Goal: Task Accomplishment & Management: Manage account settings

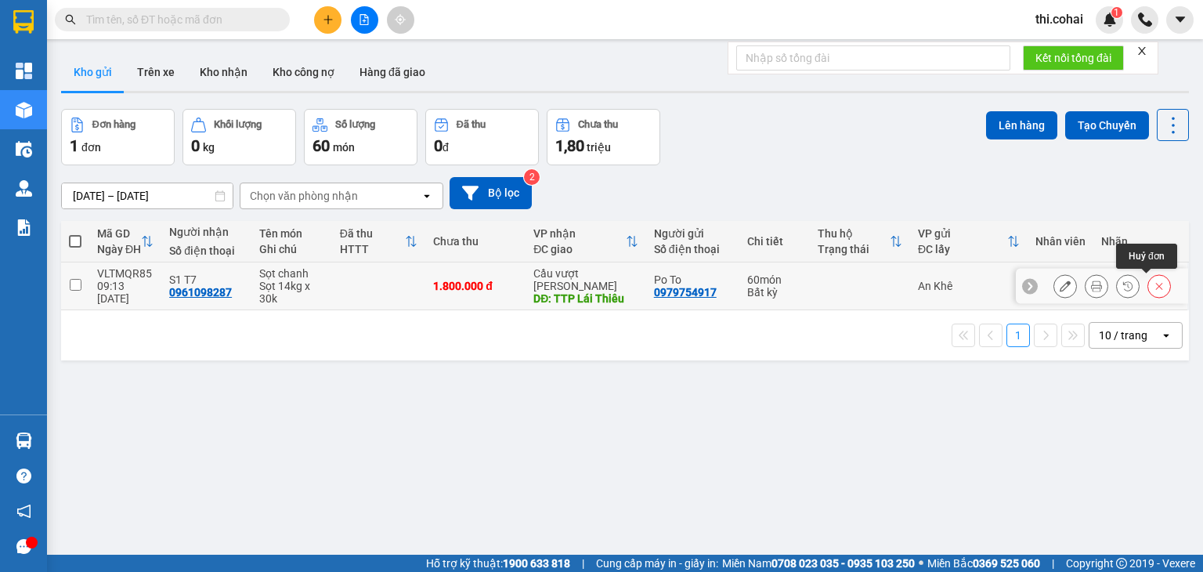
click at [1153, 284] on icon at bounding box center [1158, 285] width 11 height 11
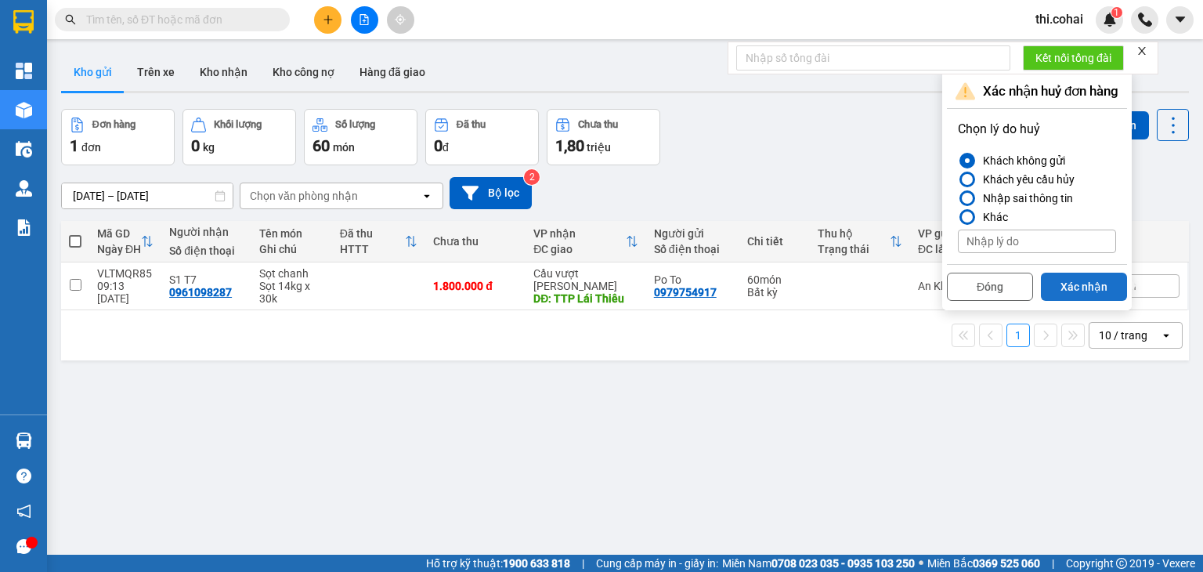
click at [1062, 283] on button "Xác nhận" at bounding box center [1084, 286] width 86 height 28
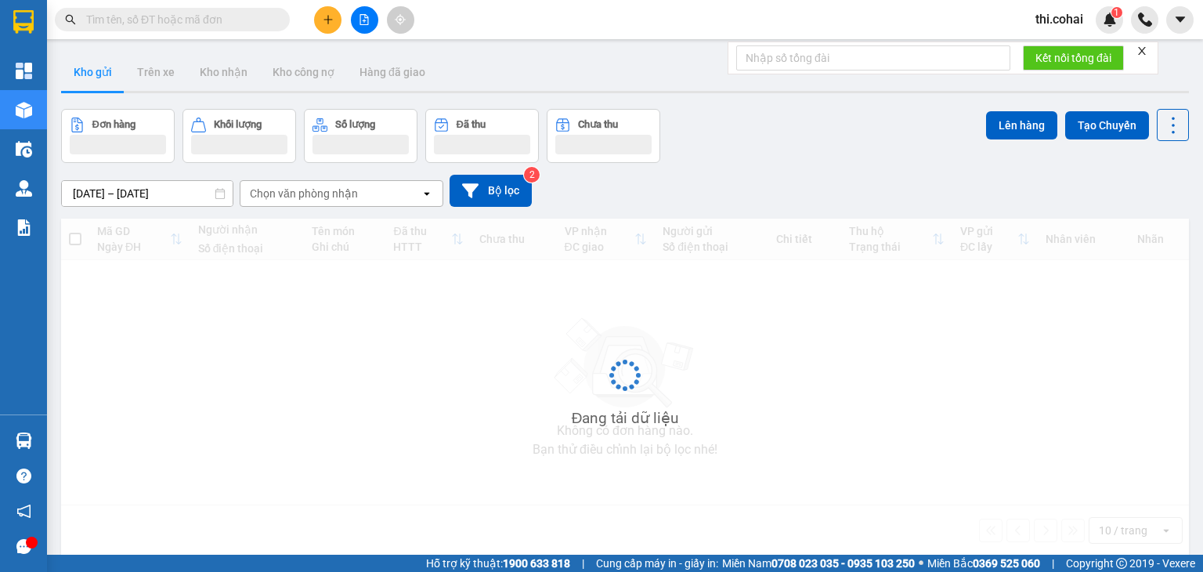
click at [1142, 51] on icon "close" at bounding box center [1142, 51] width 8 height 8
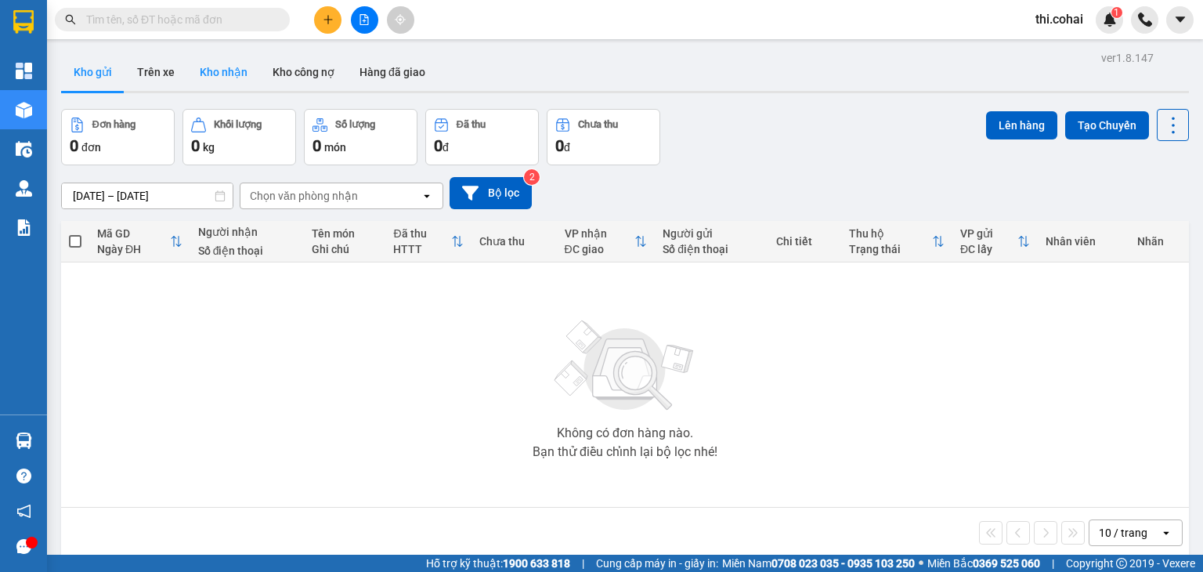
click at [236, 74] on button "Kho nhận" at bounding box center [223, 72] width 73 height 38
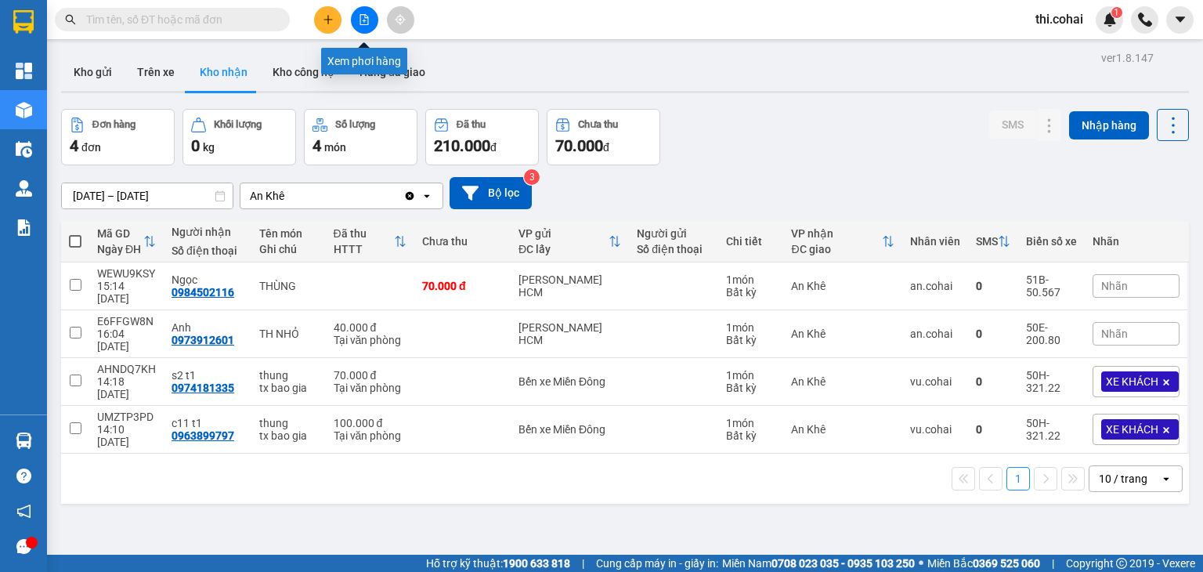
click at [371, 20] on button at bounding box center [364, 19] width 27 height 27
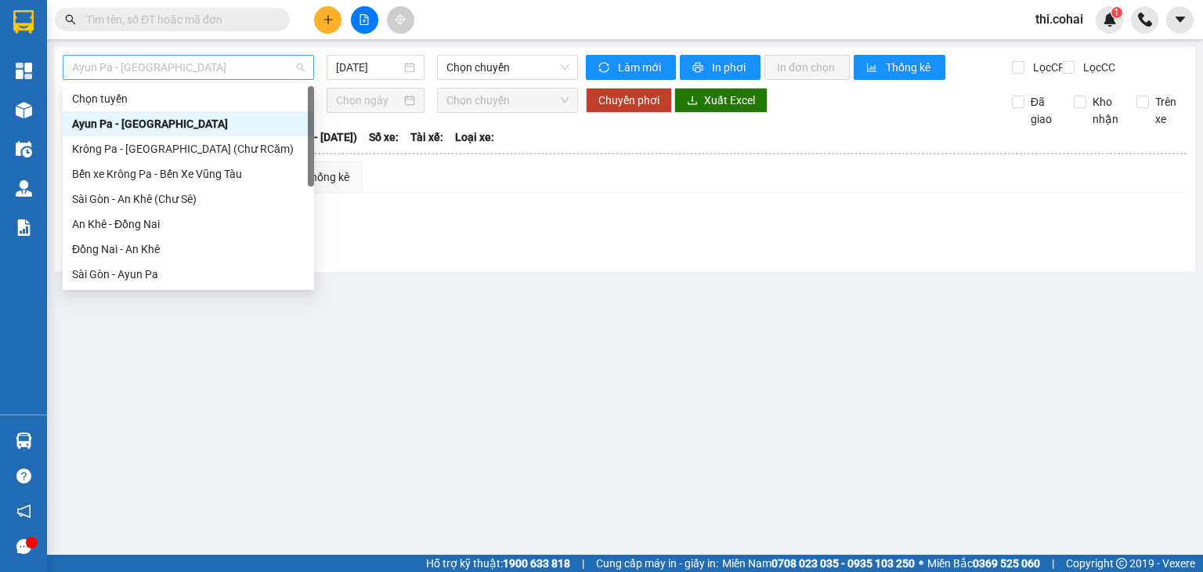
click at [249, 60] on span "Ayun Pa - [GEOGRAPHIC_DATA]" at bounding box center [188, 67] width 233 height 23
click at [164, 249] on div "Đồng Nai - An Khê" at bounding box center [188, 248] width 233 height 17
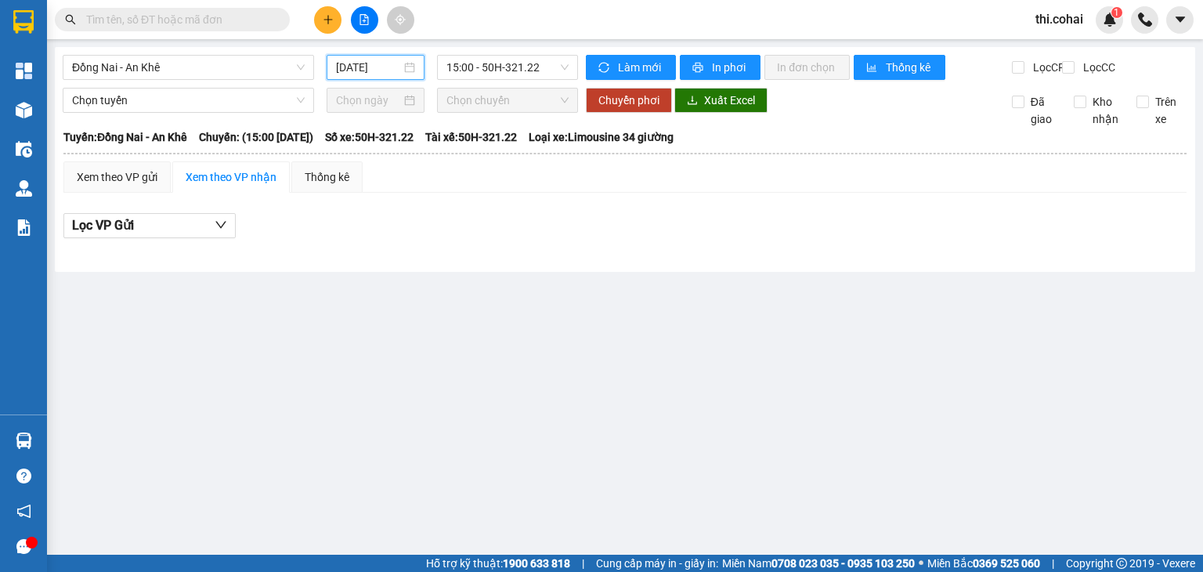
click at [373, 67] on input "[DATE]" at bounding box center [368, 67] width 64 height 17
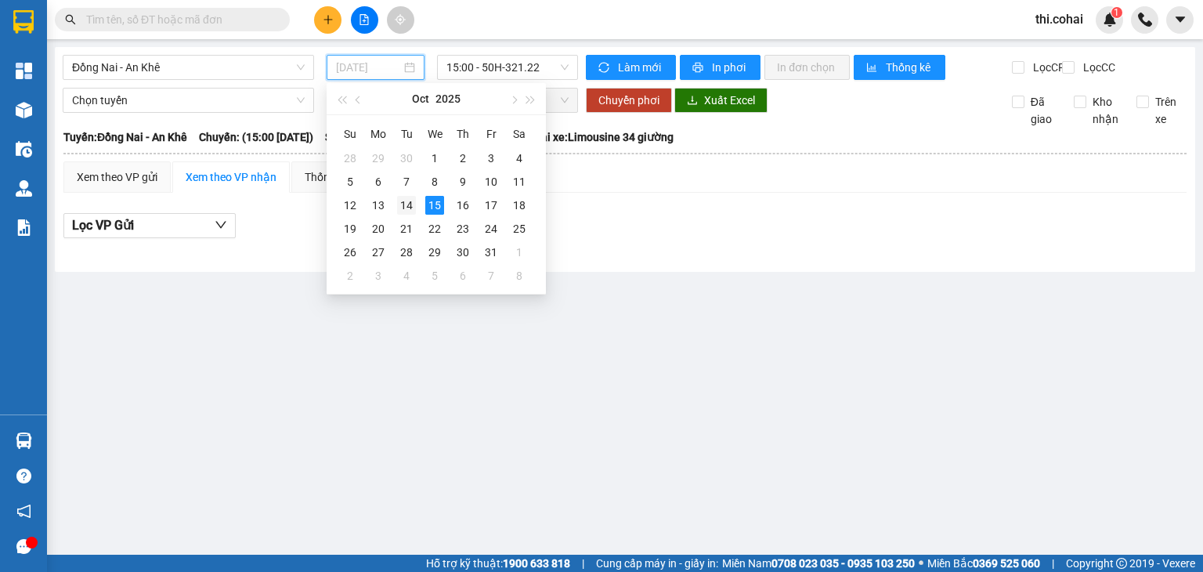
click at [406, 207] on div "14" at bounding box center [406, 205] width 19 height 19
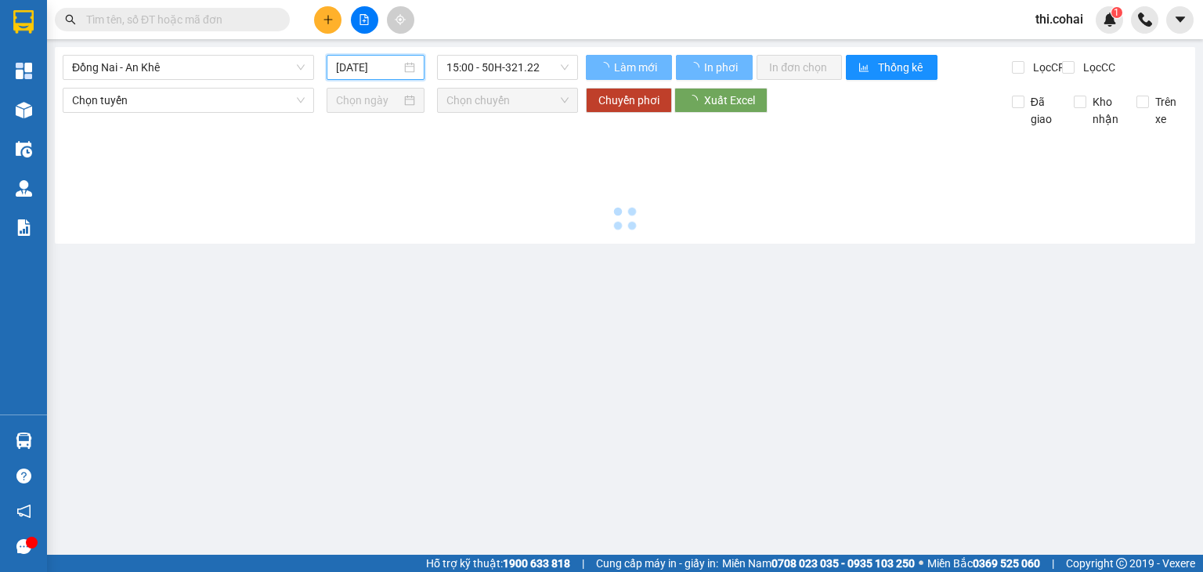
type input "[DATE]"
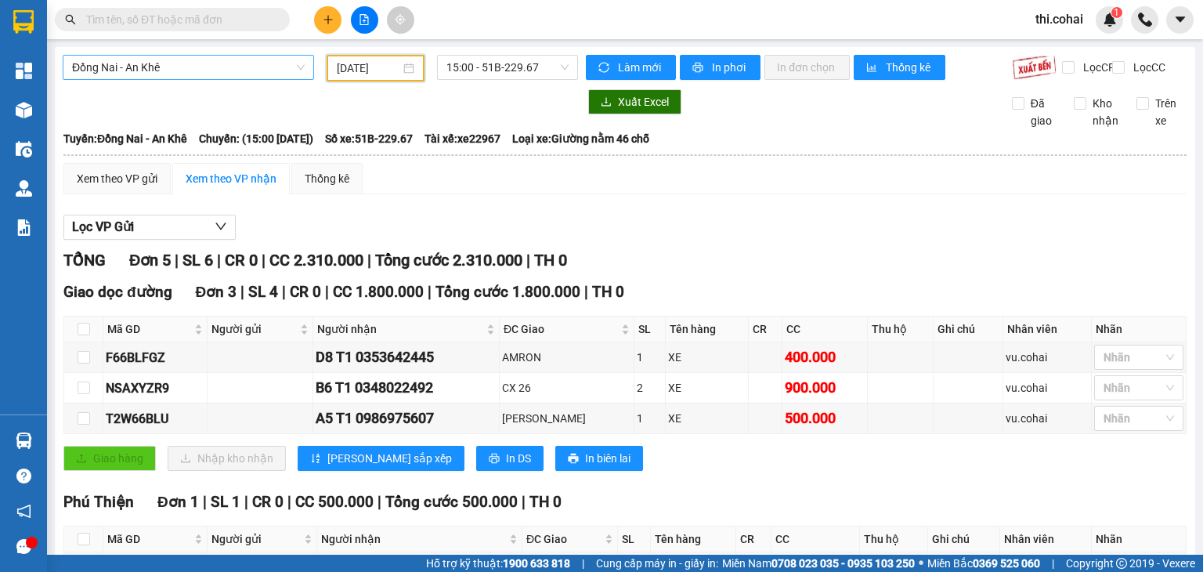
click at [215, 65] on span "Đồng Nai - An Khê" at bounding box center [188, 67] width 233 height 23
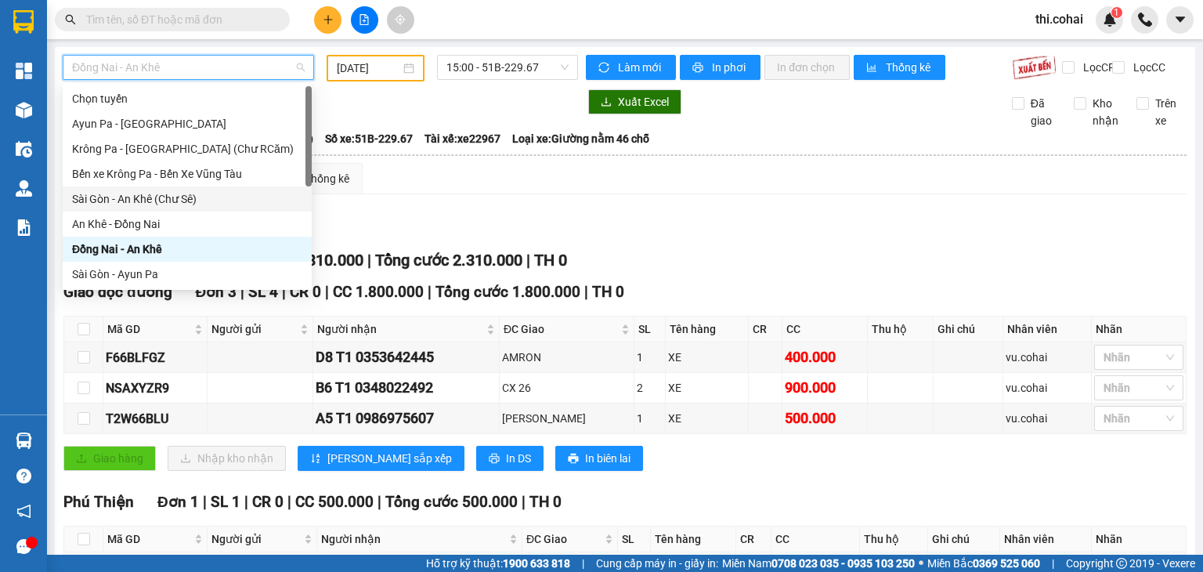
click at [165, 198] on div "Sài Gòn - An Khê (Chư Sê)" at bounding box center [187, 198] width 230 height 17
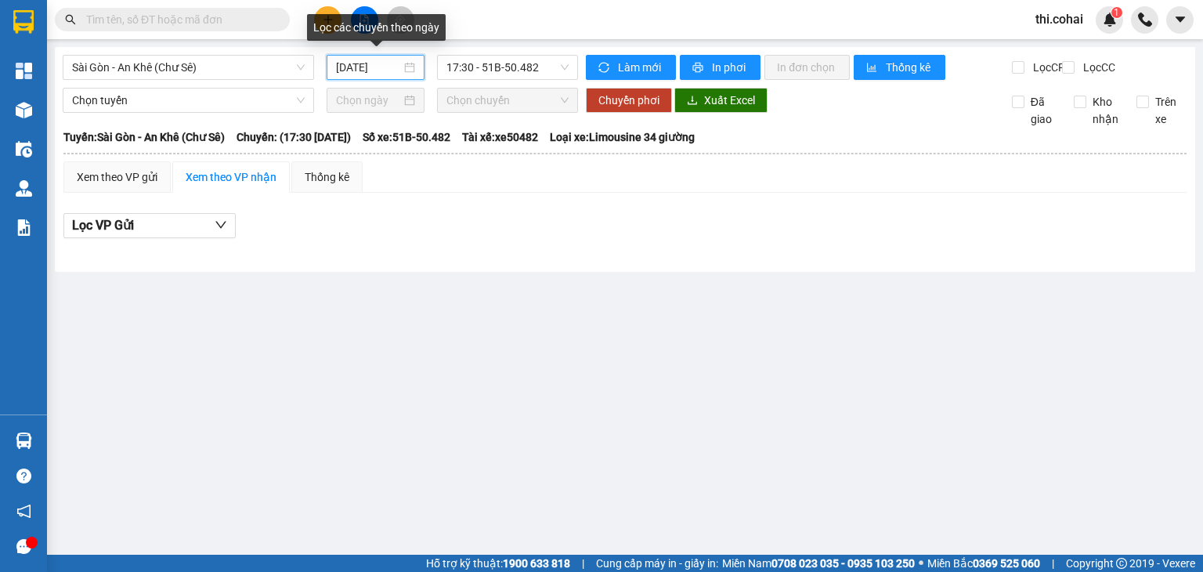
click at [354, 63] on input "[DATE]" at bounding box center [368, 67] width 64 height 17
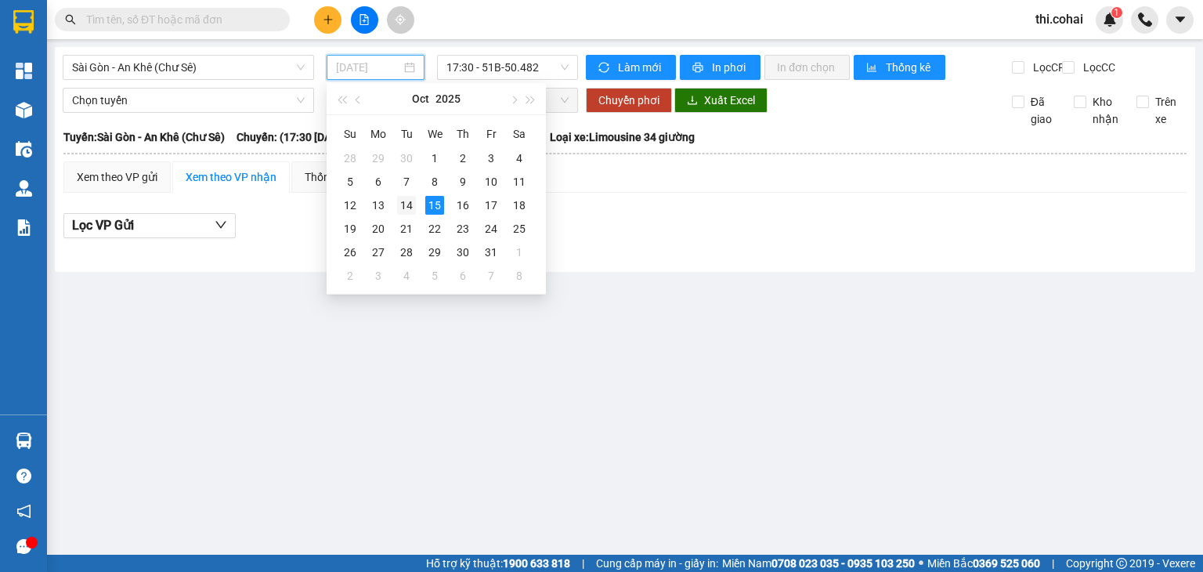
click at [410, 205] on div "14" at bounding box center [406, 205] width 19 height 19
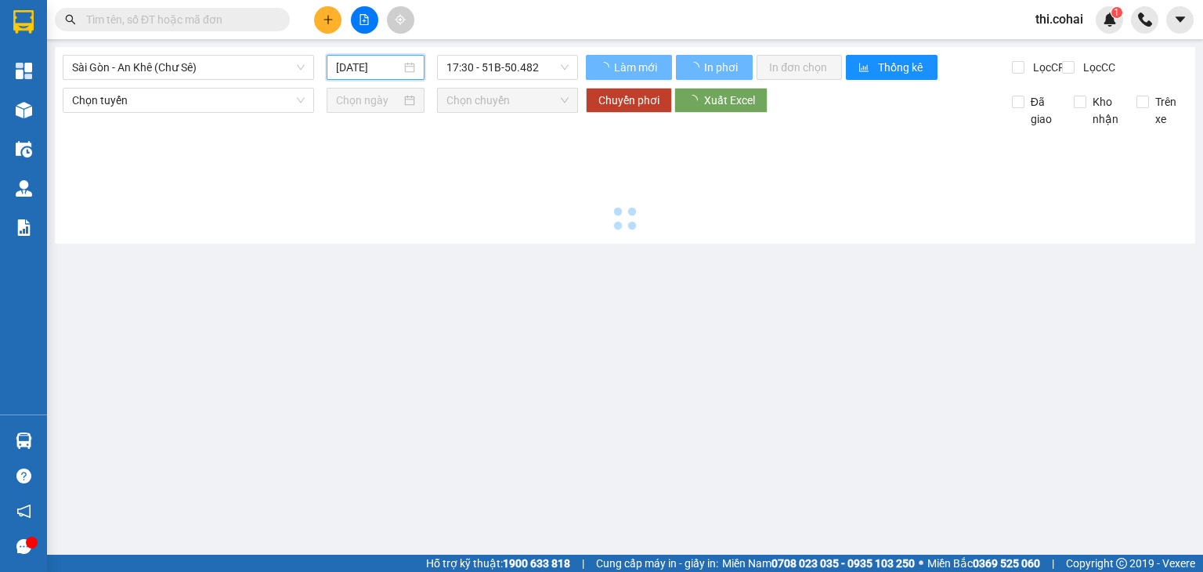
type input "[DATE]"
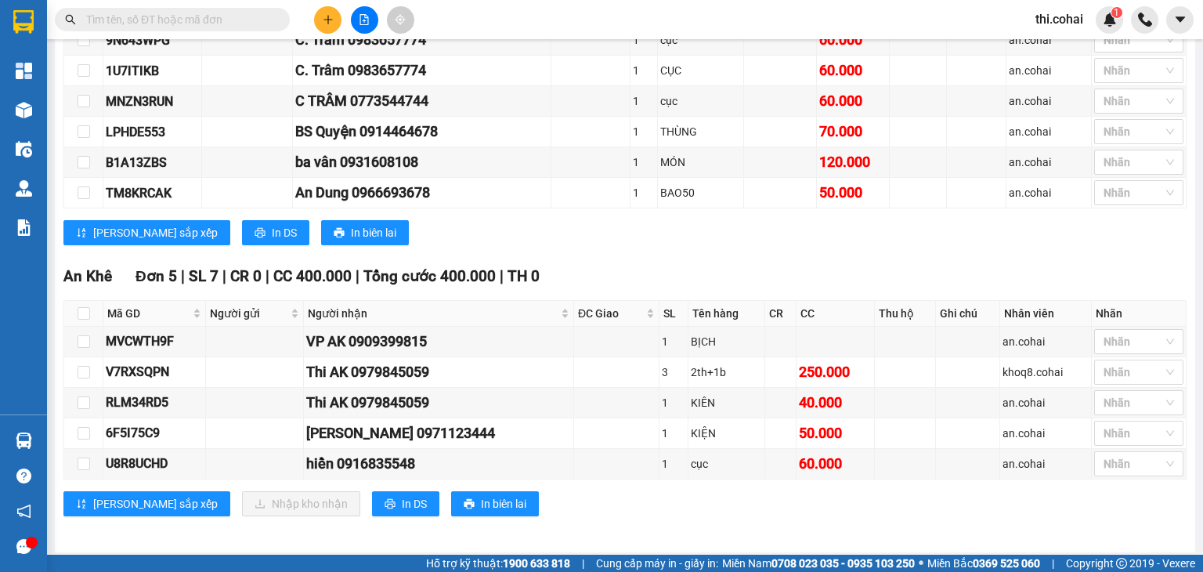
scroll to position [1047, 0]
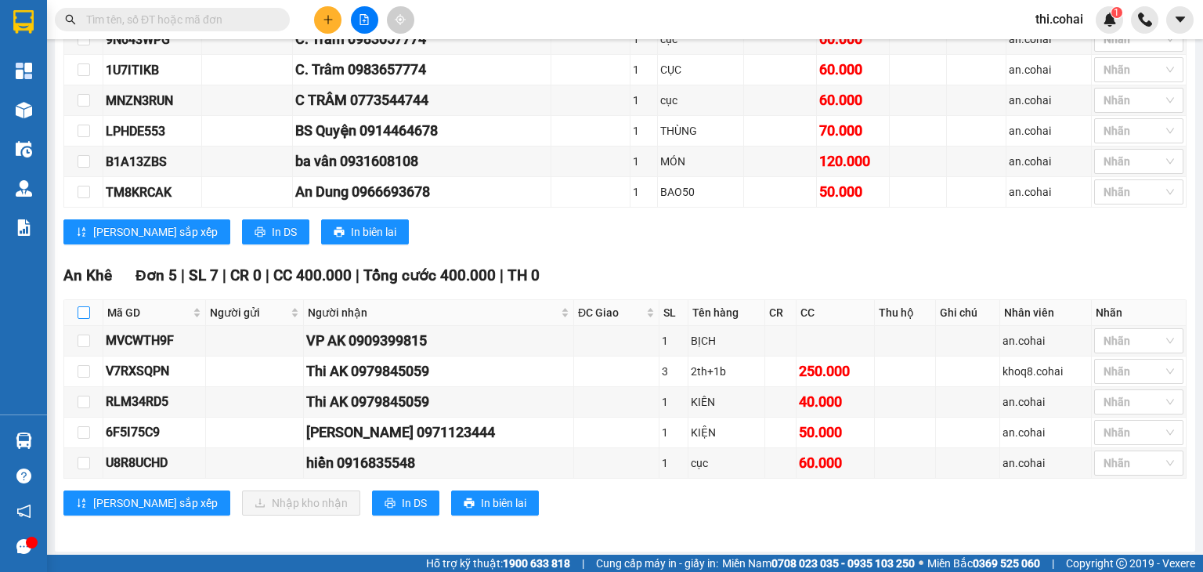
click at [85, 311] on input "checkbox" at bounding box center [84, 312] width 13 height 13
checkbox input "true"
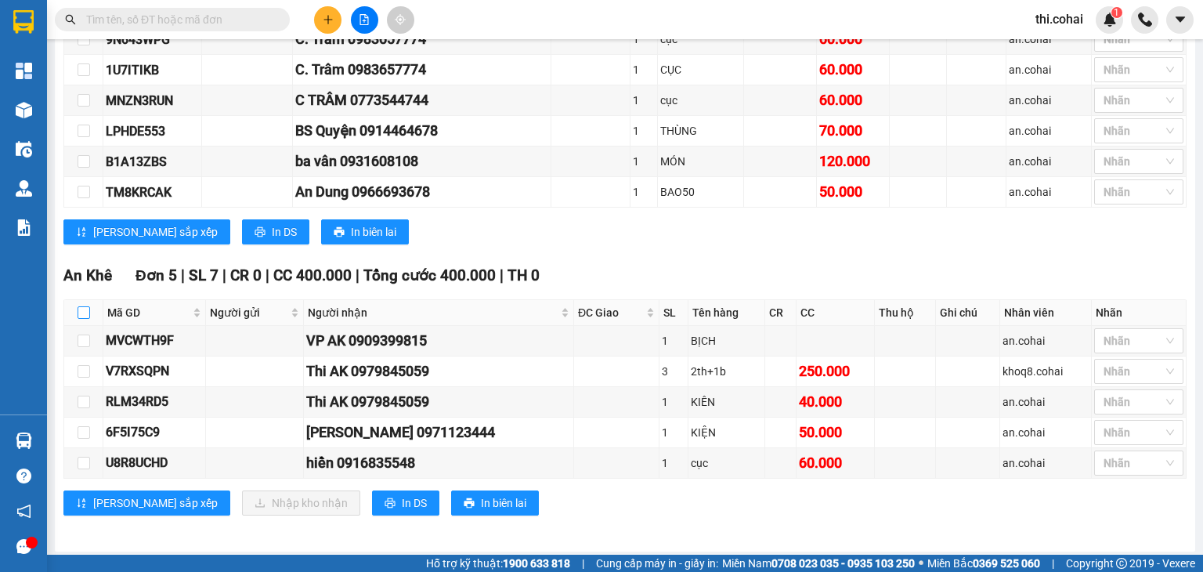
checkbox input "true"
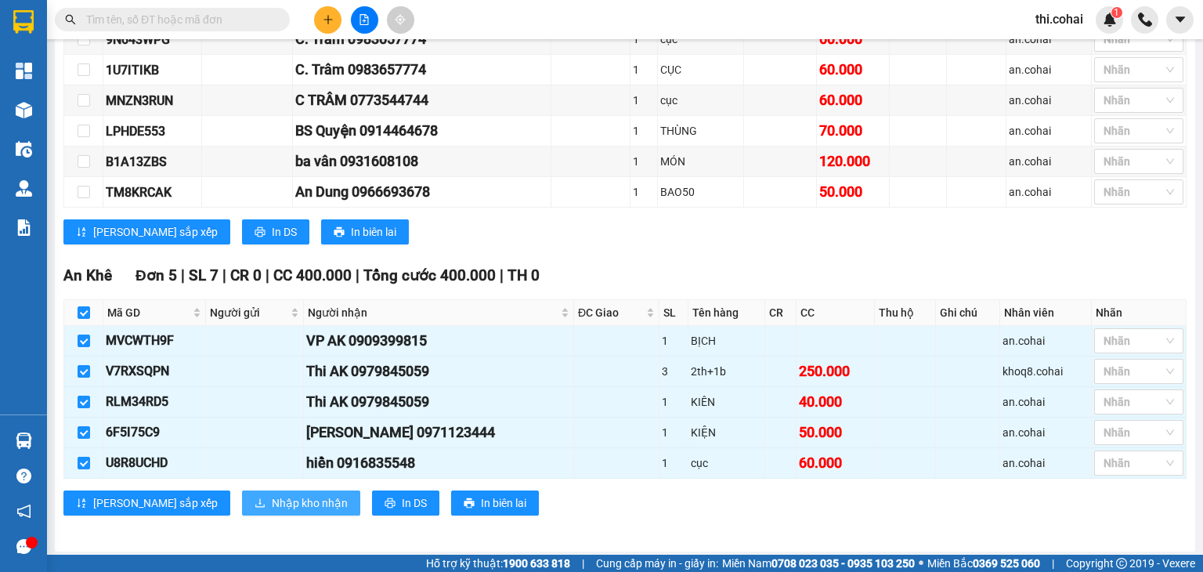
click at [272, 496] on span "Nhập kho nhận" at bounding box center [310, 502] width 76 height 17
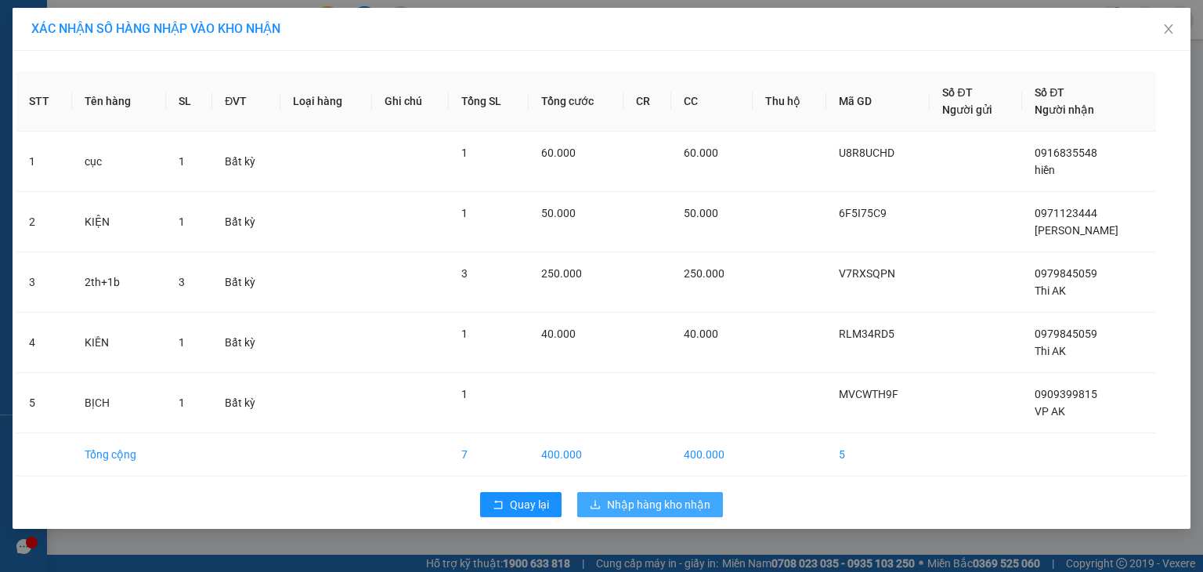
click at [653, 503] on span "Nhập hàng kho nhận" at bounding box center [658, 504] width 103 height 17
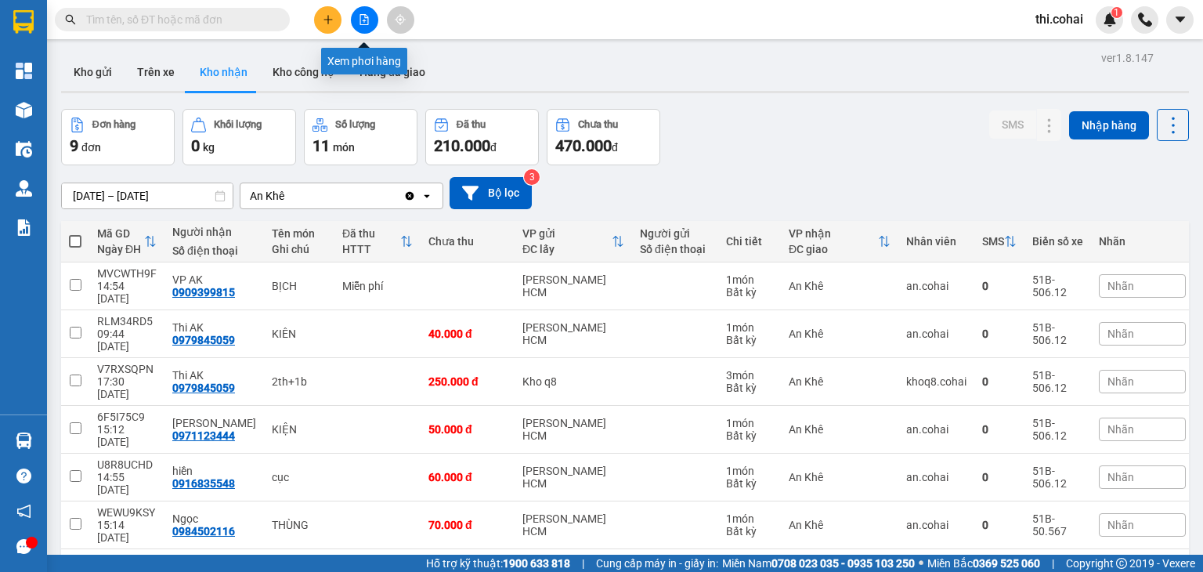
click at [358, 13] on button at bounding box center [364, 19] width 27 height 27
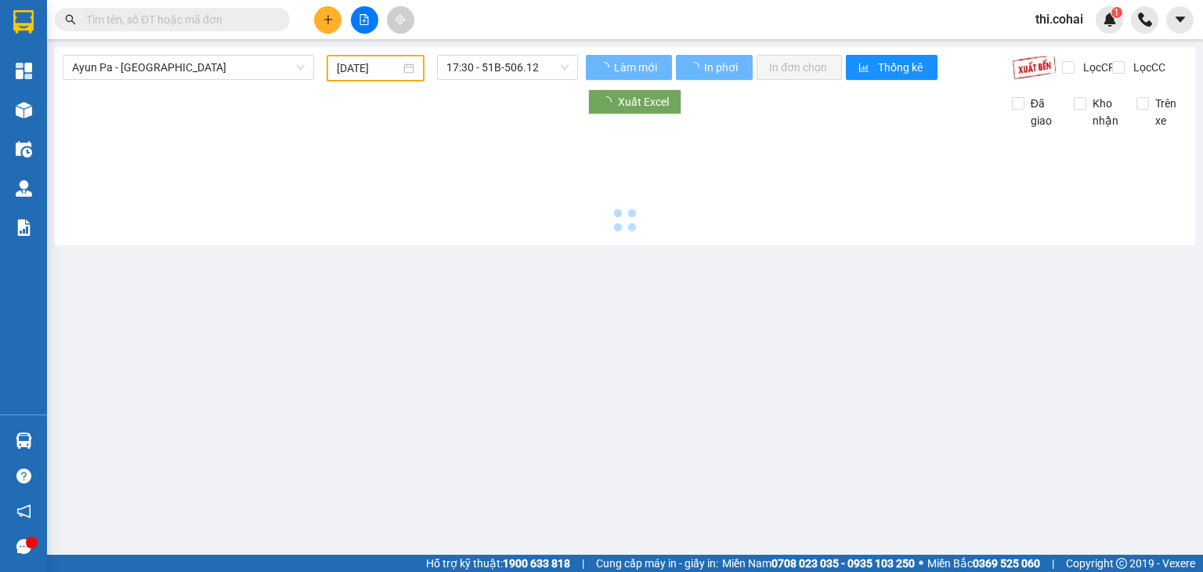
type input "[DATE]"
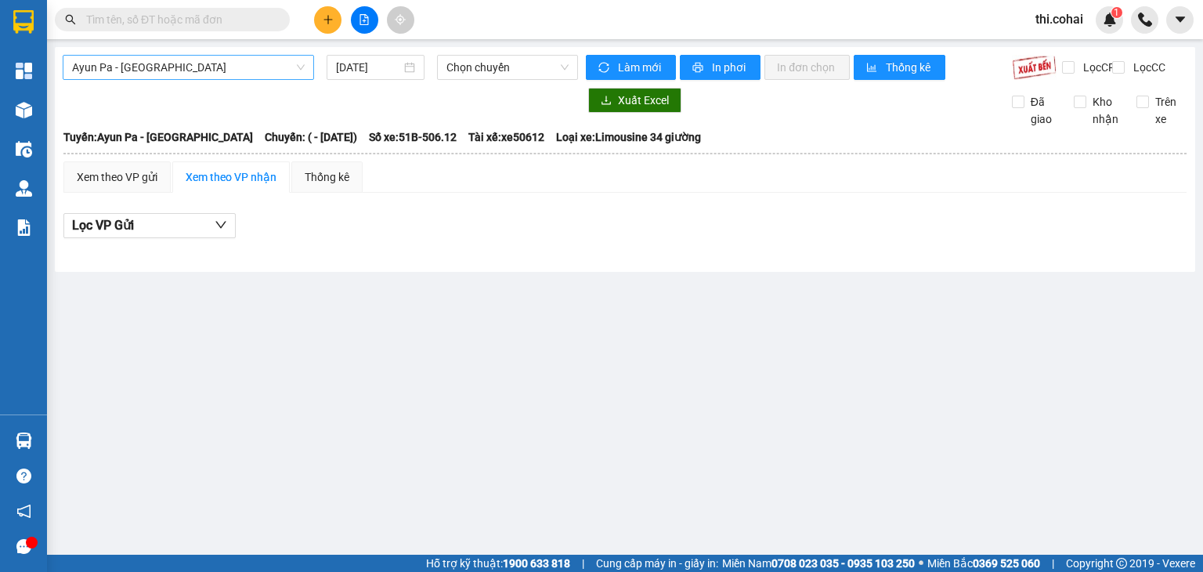
click at [227, 71] on span "Ayun Pa - [GEOGRAPHIC_DATA]" at bounding box center [188, 67] width 233 height 23
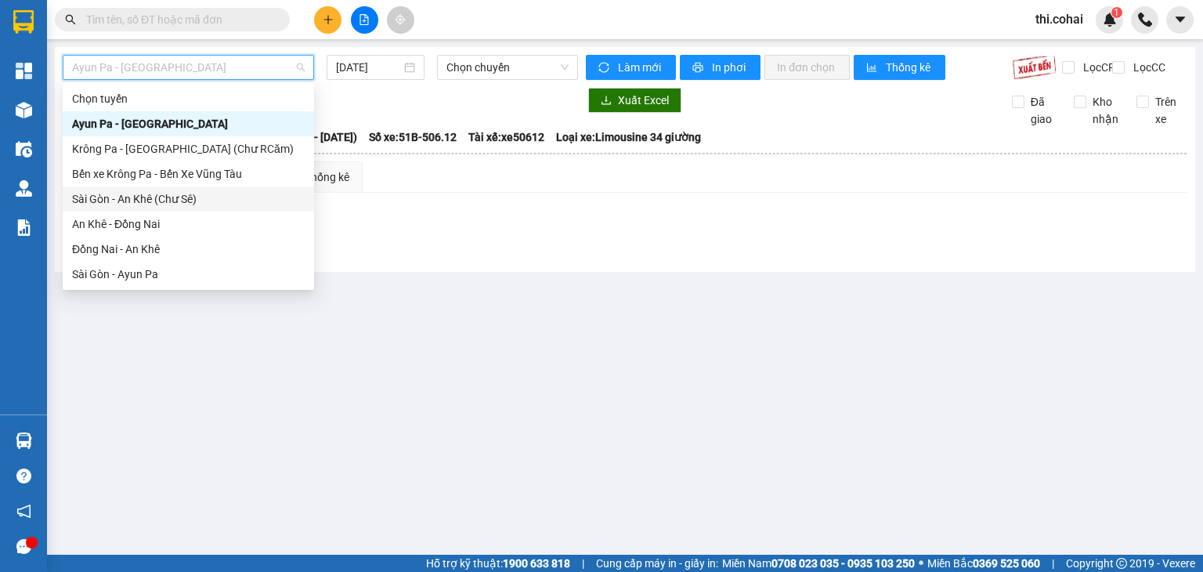
click at [179, 193] on div "Sài Gòn - An Khê (Chư Sê)" at bounding box center [188, 198] width 233 height 17
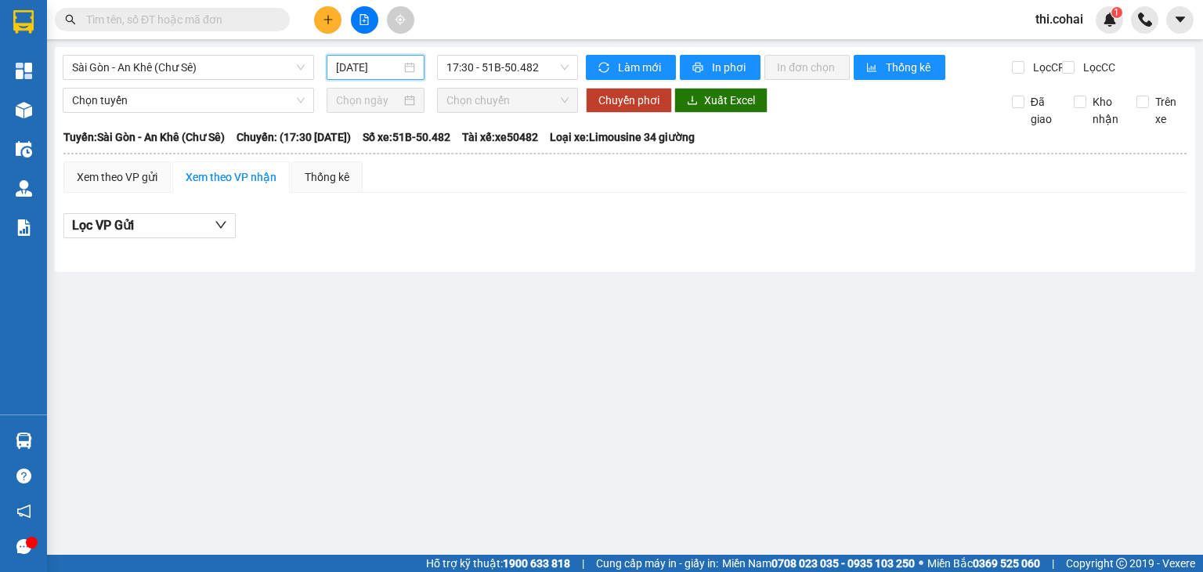
click at [360, 70] on input "[DATE]" at bounding box center [368, 67] width 64 height 17
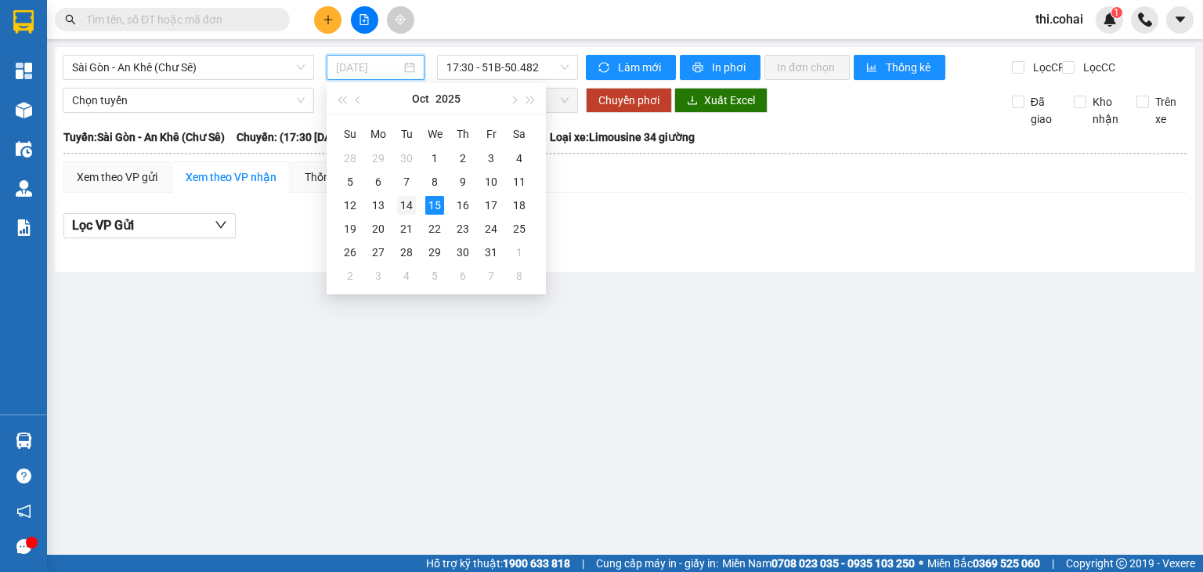
click at [410, 208] on div "14" at bounding box center [406, 205] width 19 height 19
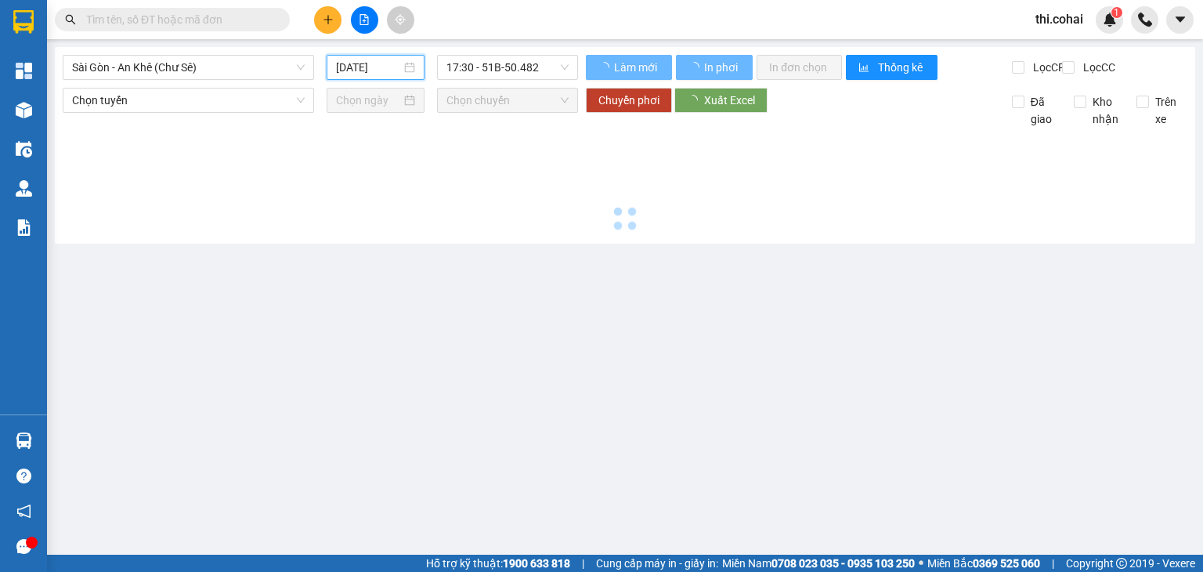
type input "[DATE]"
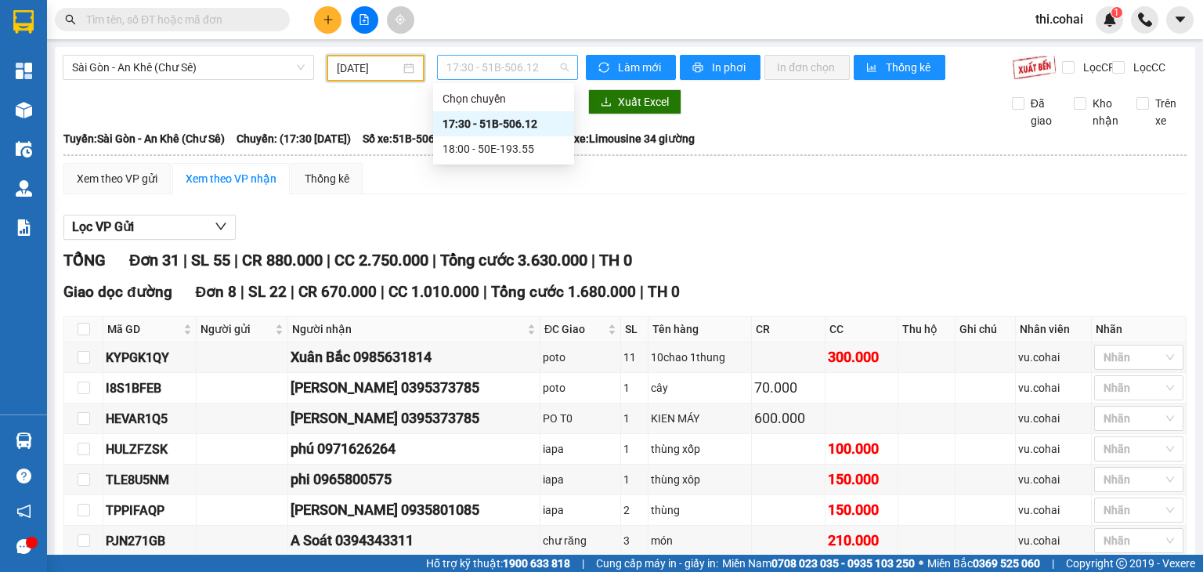
click at [514, 64] on span "17:30 - 51B-506.12" at bounding box center [507, 67] width 123 height 23
click at [513, 150] on div "18:00 - 50E-193.55" at bounding box center [503, 148] width 122 height 17
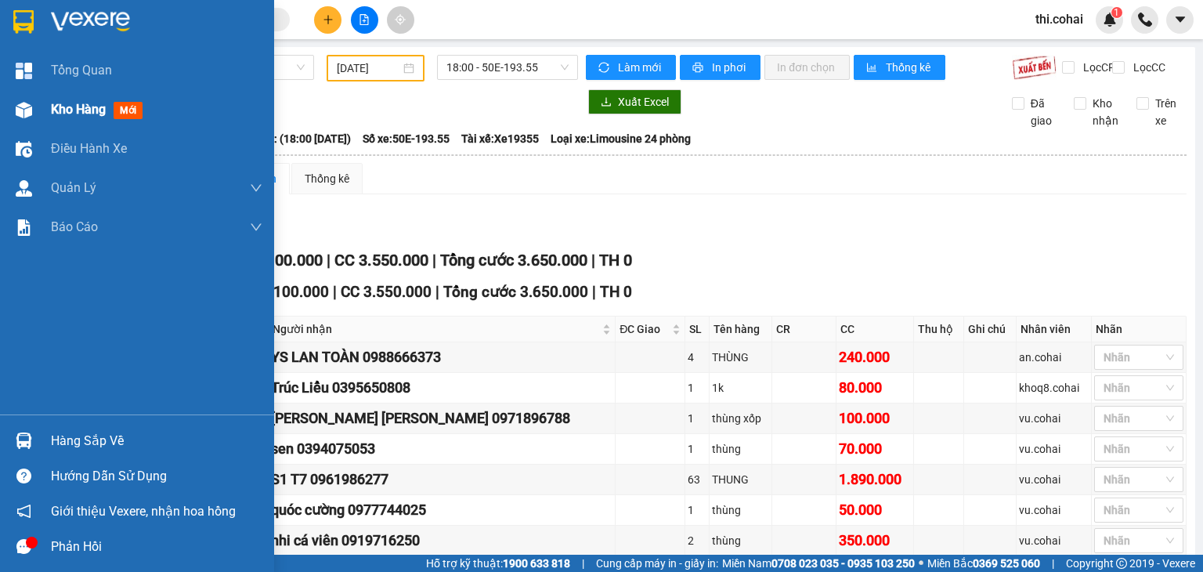
click at [41, 114] on div "Kho hàng mới" at bounding box center [137, 109] width 274 height 39
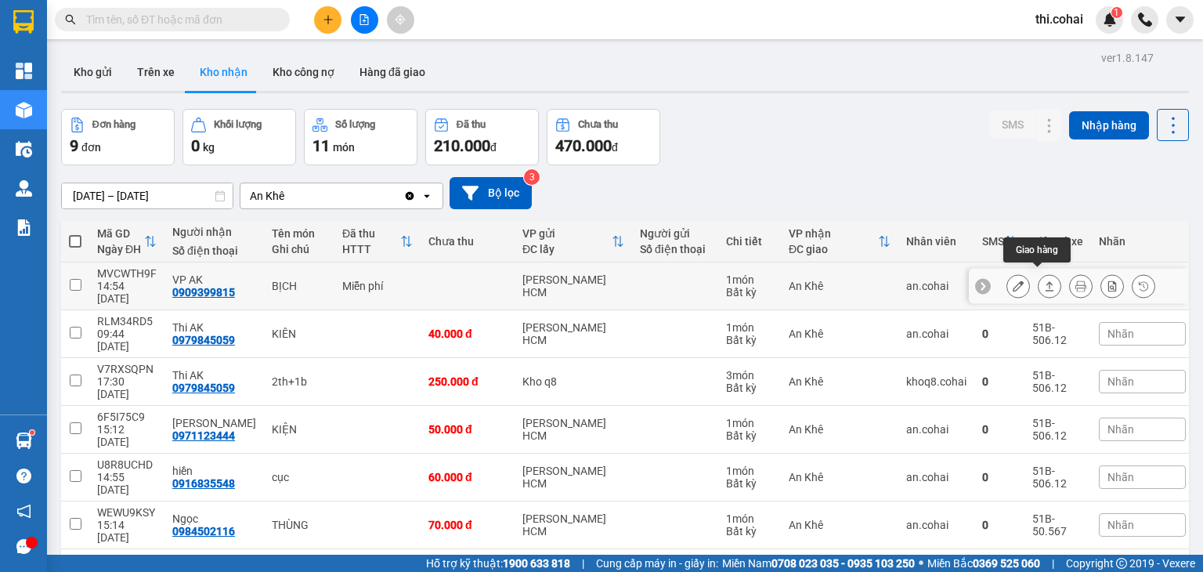
click at [1044, 284] on icon at bounding box center [1049, 285] width 11 height 11
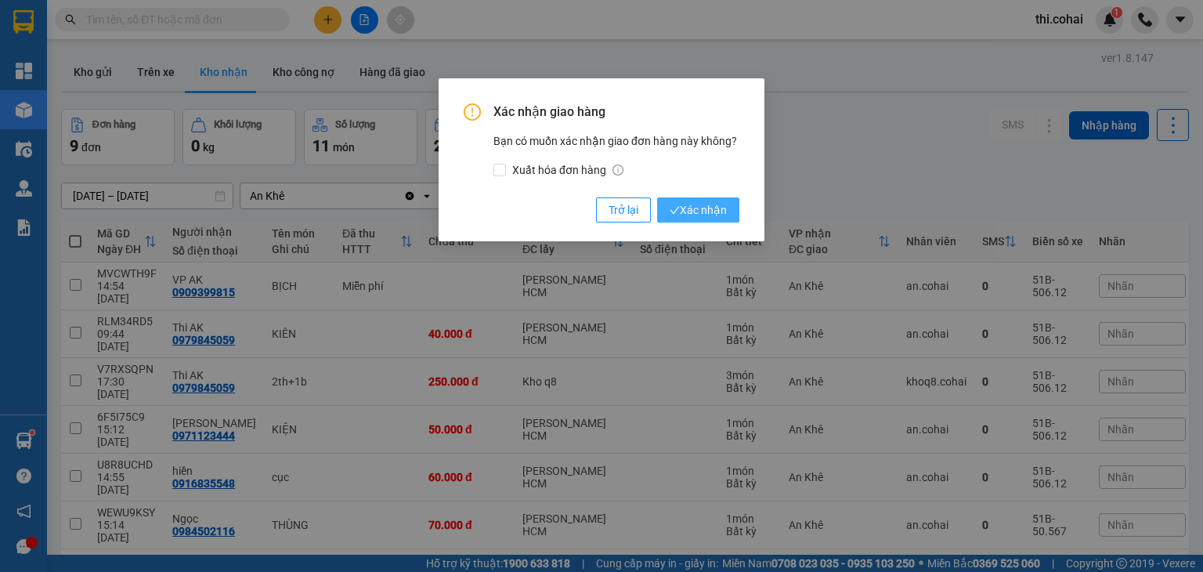
click at [701, 211] on span "Xác nhận" at bounding box center [697, 209] width 57 height 17
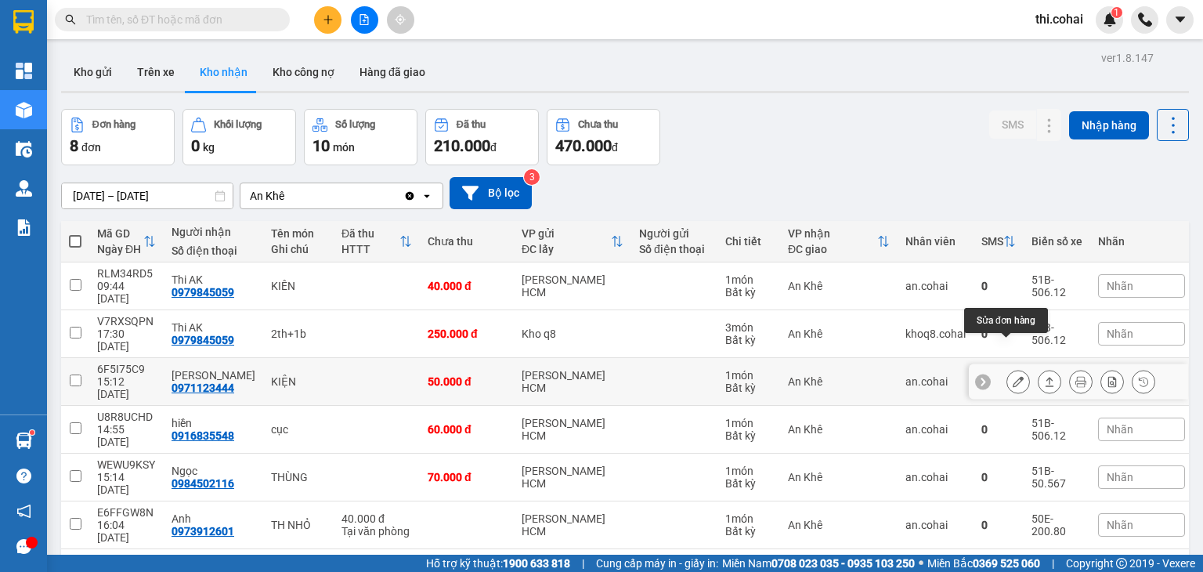
click at [1012, 376] on icon at bounding box center [1017, 381] width 11 height 11
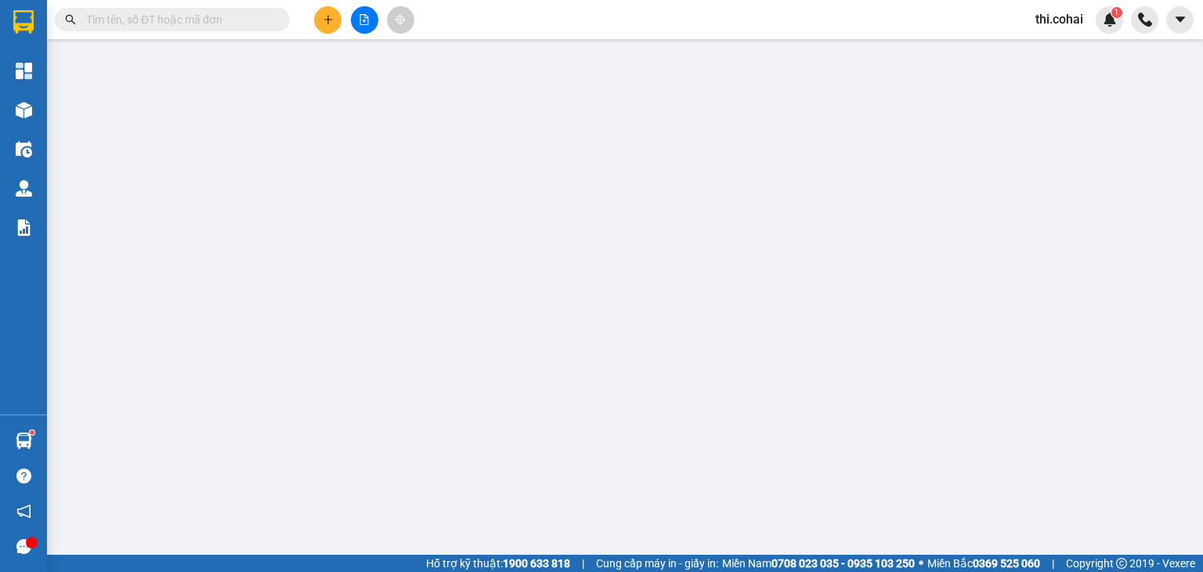
type input "0971123444"
type input "[PERSON_NAME]"
type input "0"
type input "50.000"
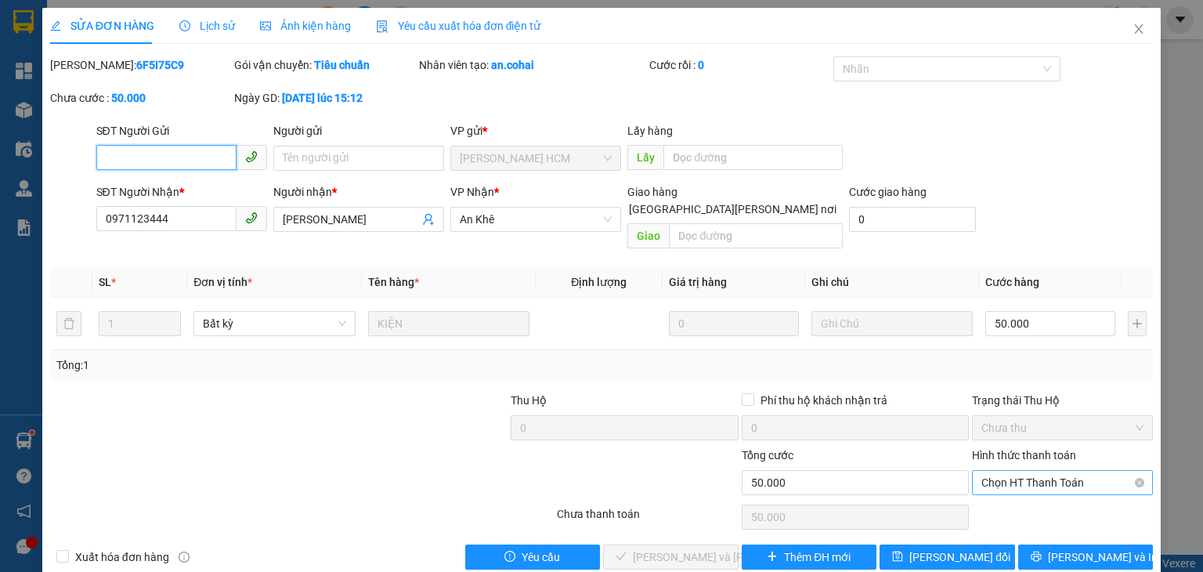
click at [1027, 471] on span "Chọn HT Thanh Toán" at bounding box center [1062, 482] width 162 height 23
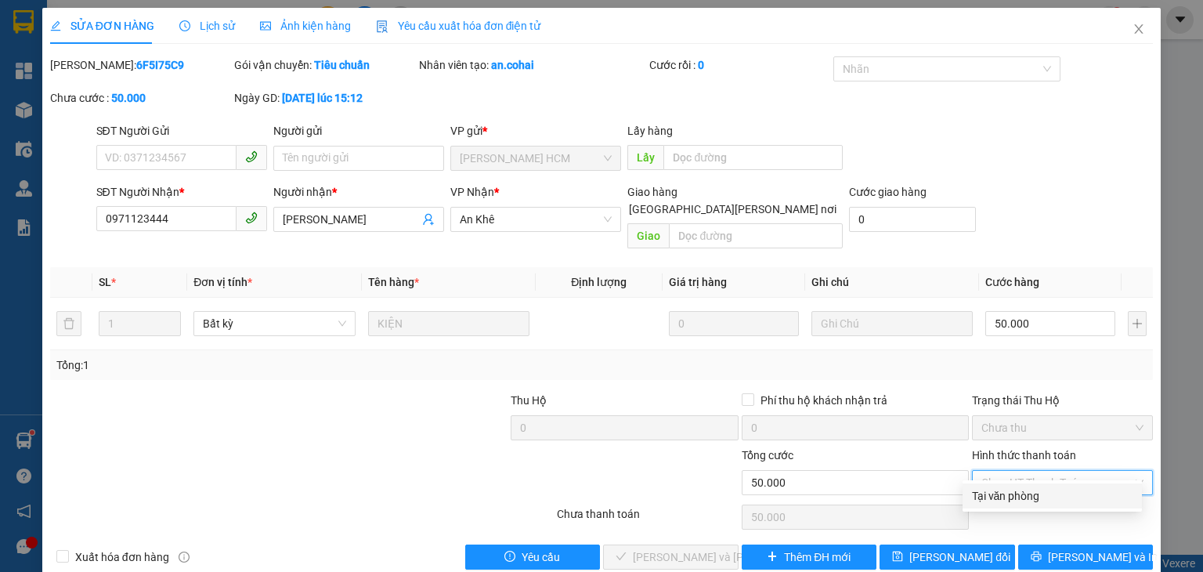
click at [1016, 496] on div "Tại văn phòng" at bounding box center [1052, 495] width 161 height 17
type input "0"
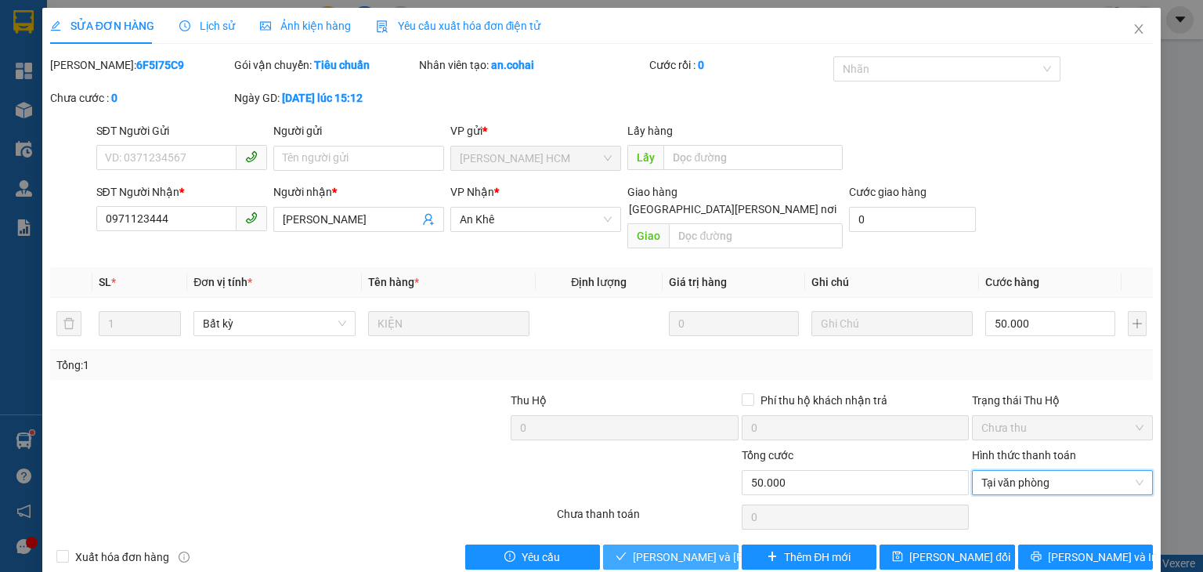
click at [703, 548] on span "[PERSON_NAME] và [PERSON_NAME] hàng" at bounding box center [738, 556] width 211 height 17
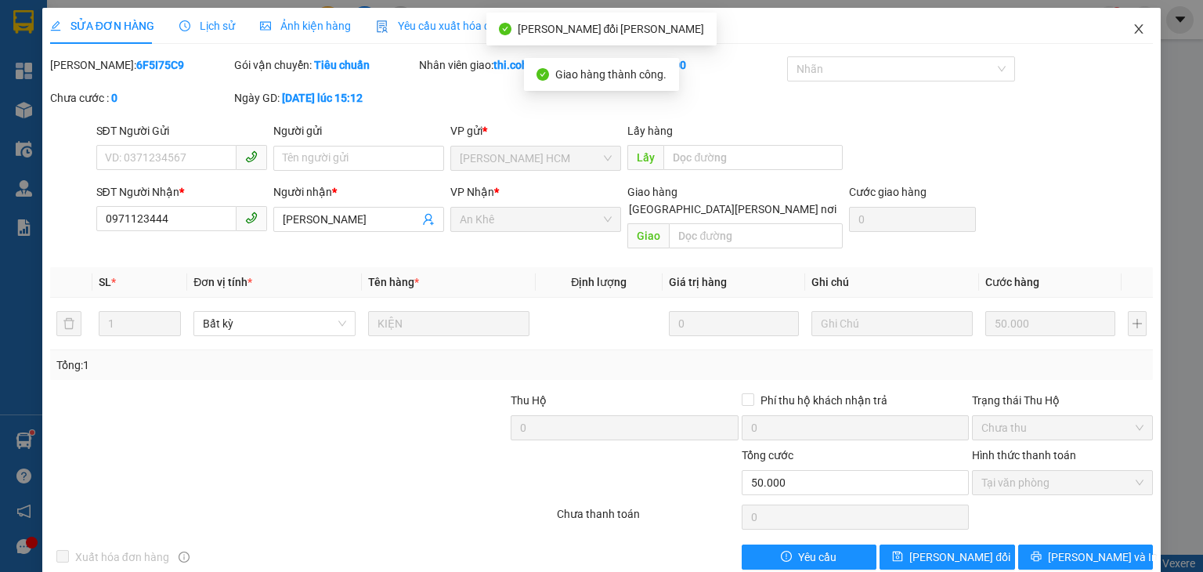
click at [1135, 26] on icon "close" at bounding box center [1139, 28] width 9 height 9
